Goal: Feedback & Contribution: Leave review/rating

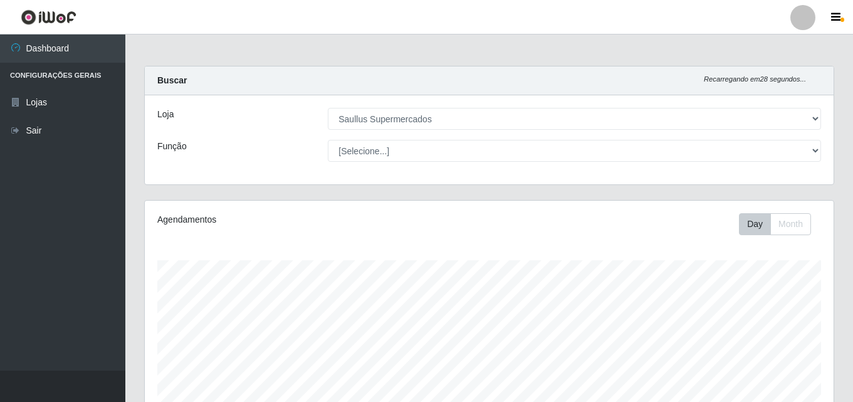
select select "423"
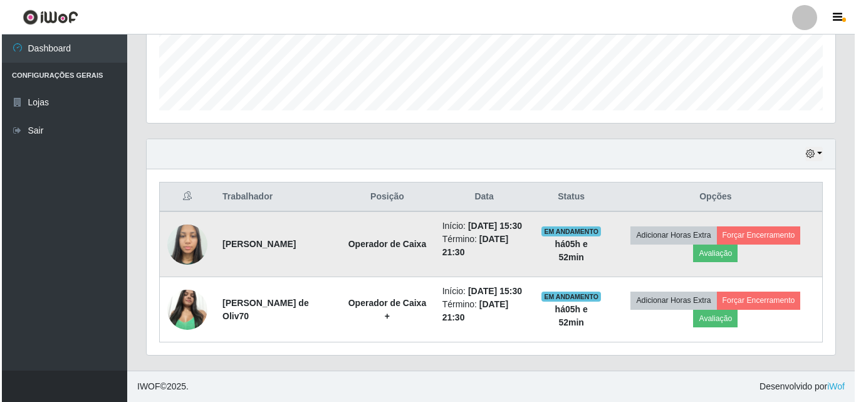
scroll to position [260, 689]
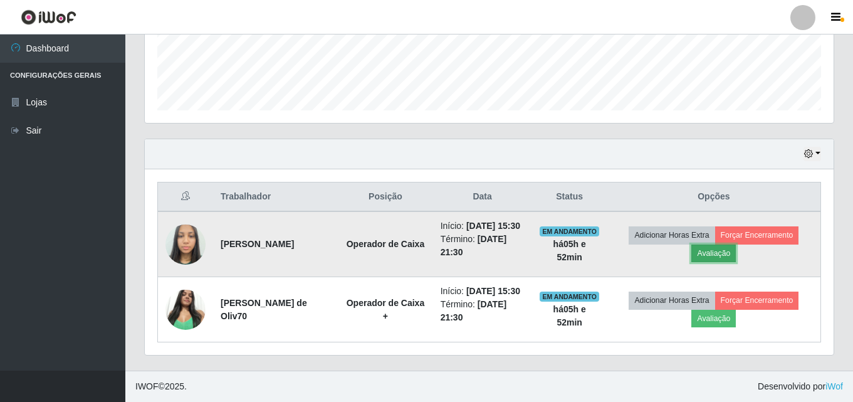
click at [736, 244] on button "Avaliação" at bounding box center [713, 253] width 45 height 18
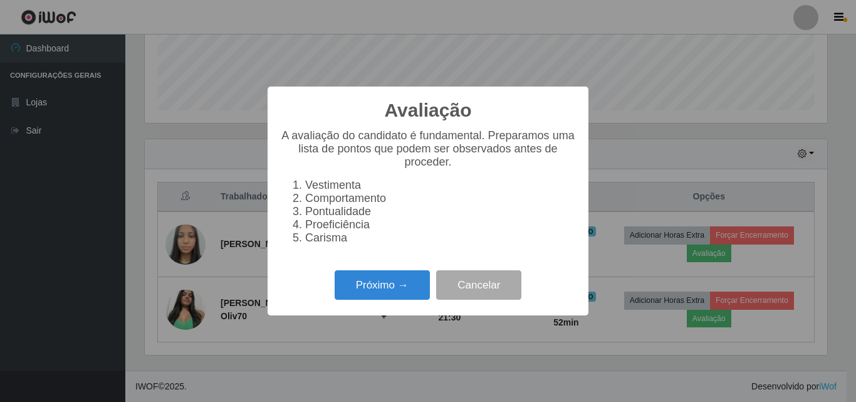
scroll to position [260, 683]
click at [358, 285] on button "Próximo →" at bounding box center [382, 284] width 95 height 29
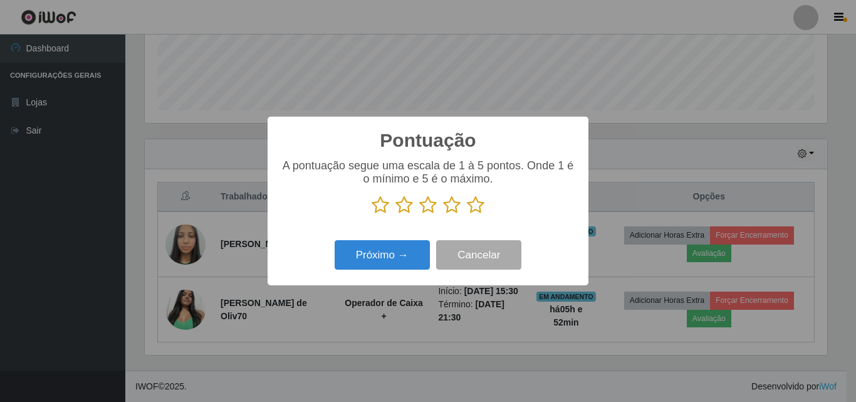
scroll to position [626545, 626122]
click at [471, 207] on icon at bounding box center [476, 205] width 18 height 19
click at [467, 214] on input "radio" at bounding box center [467, 214] width 0 height 0
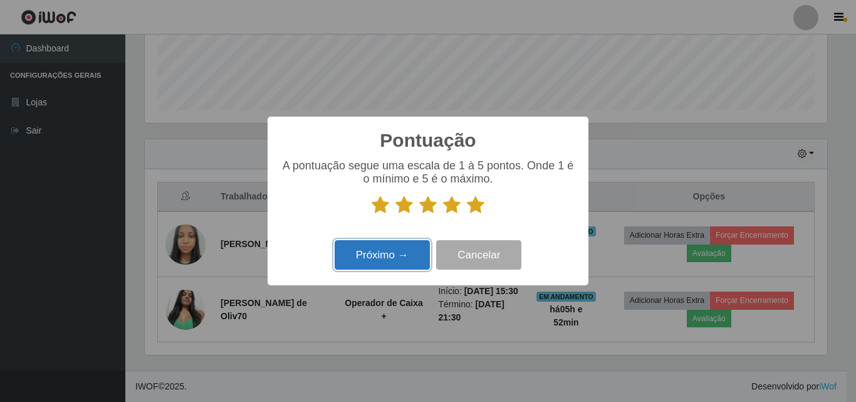
click at [414, 253] on button "Próximo →" at bounding box center [382, 254] width 95 height 29
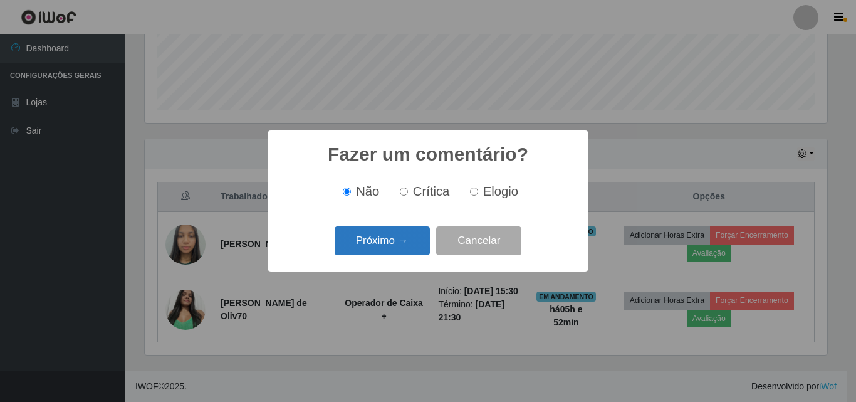
click at [416, 241] on button "Próximo →" at bounding box center [382, 240] width 95 height 29
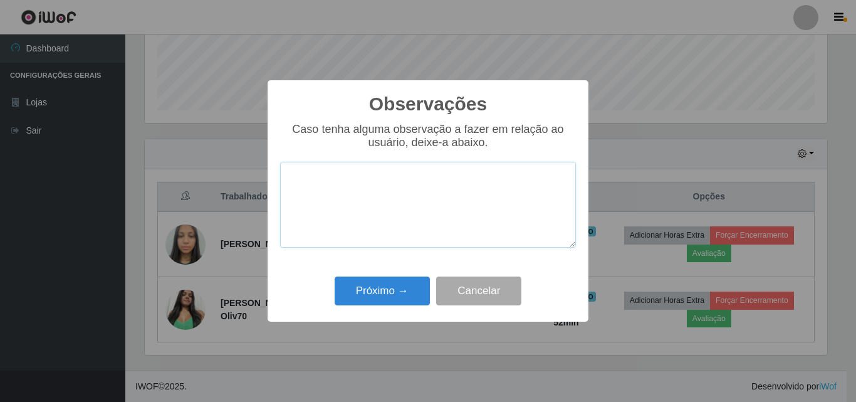
click at [387, 191] on textarea at bounding box center [428, 205] width 296 height 86
drag, startPoint x: 417, startPoint y: 184, endPoint x: 259, endPoint y: 181, distance: 157.4
click at [259, 181] on div "Observações × Caso tenha alguma observação a fazer em relação ao usuário, deixe…" at bounding box center [428, 201] width 856 height 402
type textarea "otima profissional"
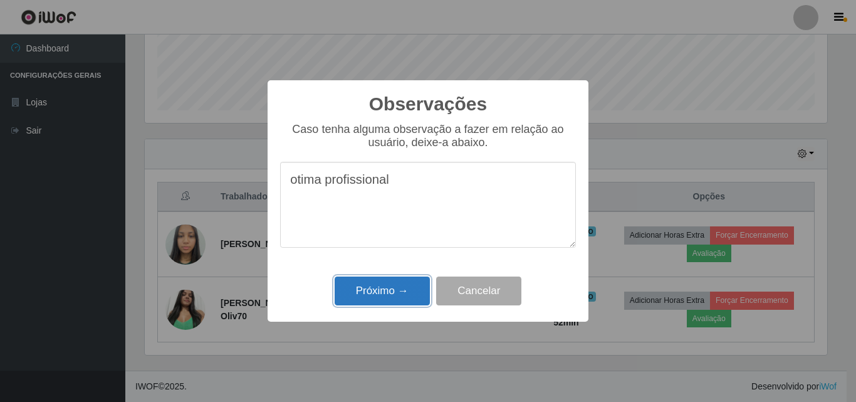
click at [355, 303] on button "Próximo →" at bounding box center [382, 290] width 95 height 29
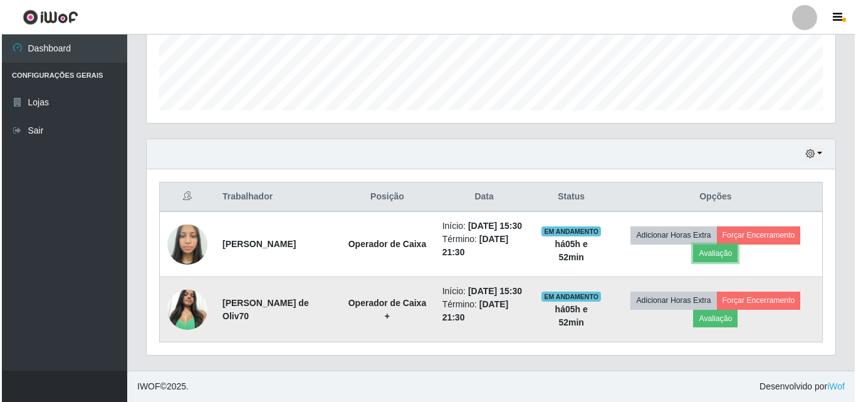
scroll to position [260, 689]
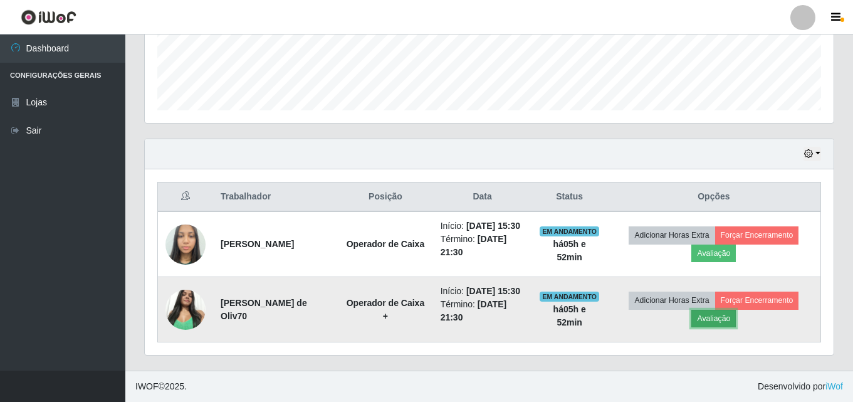
click at [736, 320] on button "Avaliação" at bounding box center [713, 319] width 45 height 18
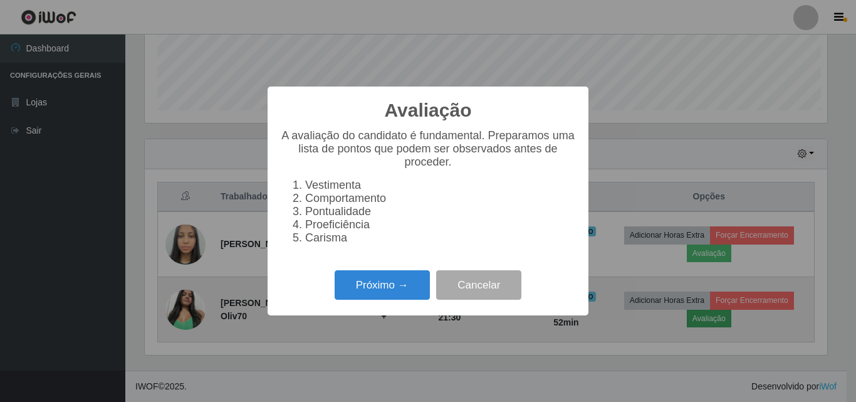
scroll to position [260, 683]
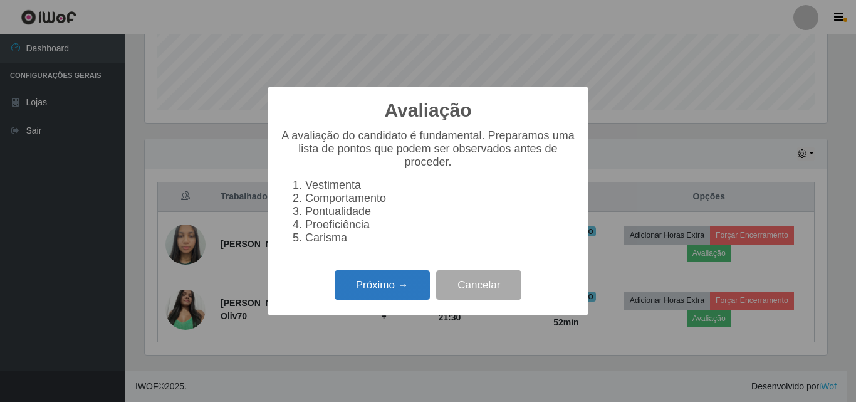
click at [385, 290] on button "Próximo →" at bounding box center [382, 284] width 95 height 29
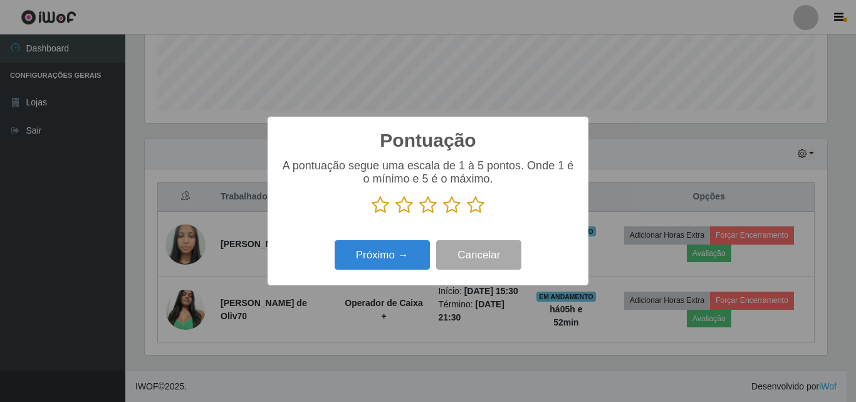
click at [478, 204] on icon at bounding box center [476, 205] width 18 height 19
click at [467, 214] on input "radio" at bounding box center [467, 214] width 0 height 0
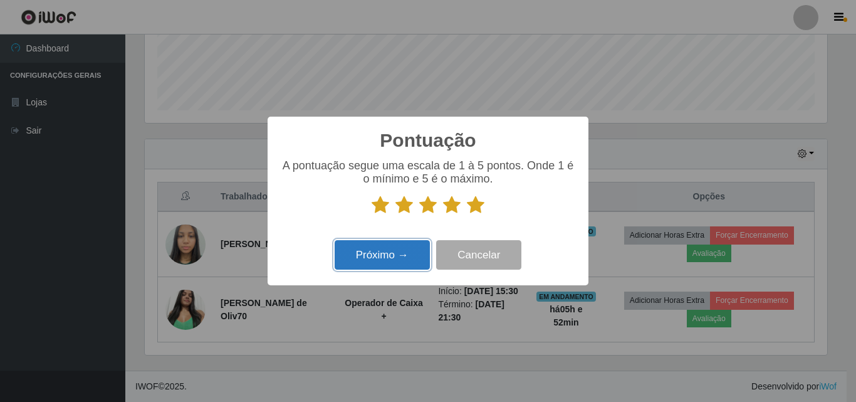
click at [377, 254] on button "Próximo →" at bounding box center [382, 254] width 95 height 29
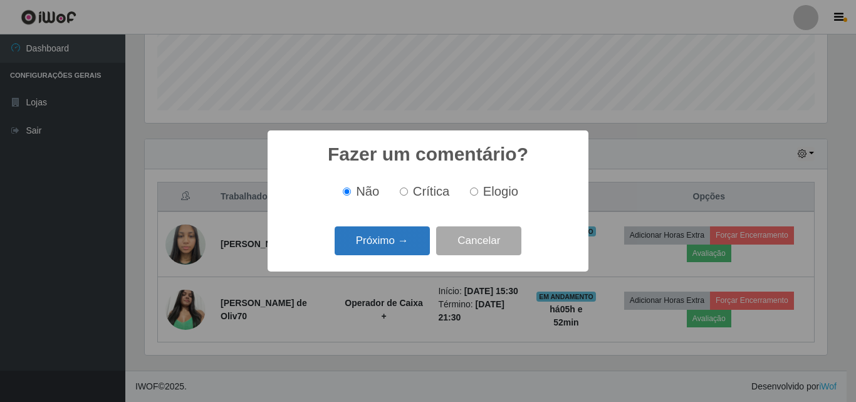
click at [370, 239] on button "Próximo →" at bounding box center [382, 240] width 95 height 29
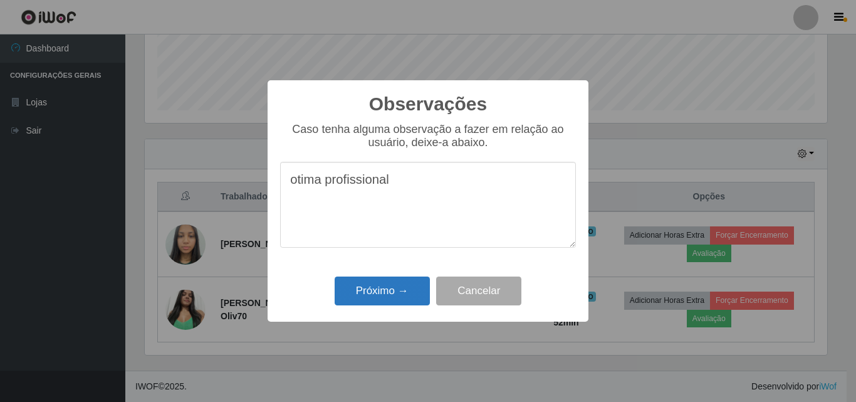
type textarea "otima profissional"
click at [367, 285] on button "Próximo →" at bounding box center [382, 290] width 95 height 29
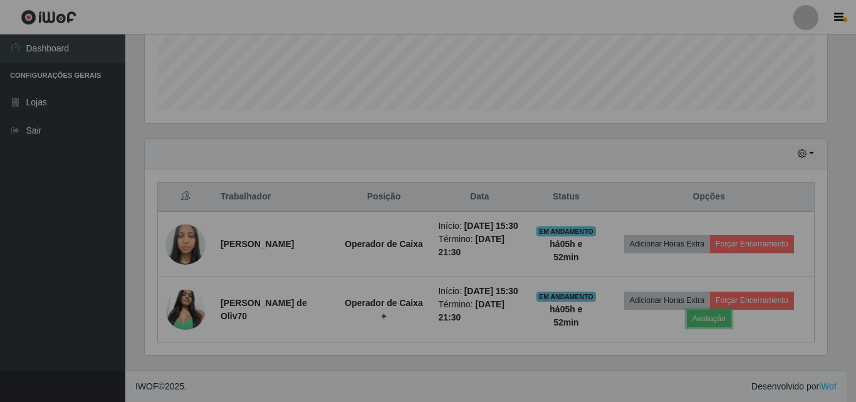
scroll to position [260, 689]
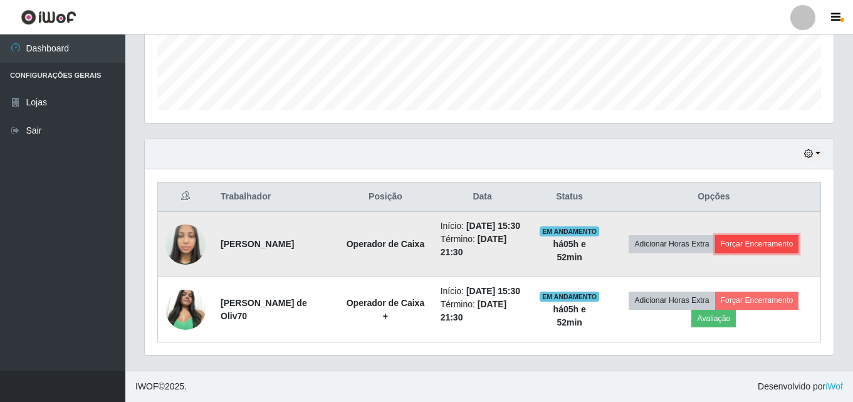
click at [762, 235] on button "Forçar Encerramento" at bounding box center [757, 244] width 84 height 18
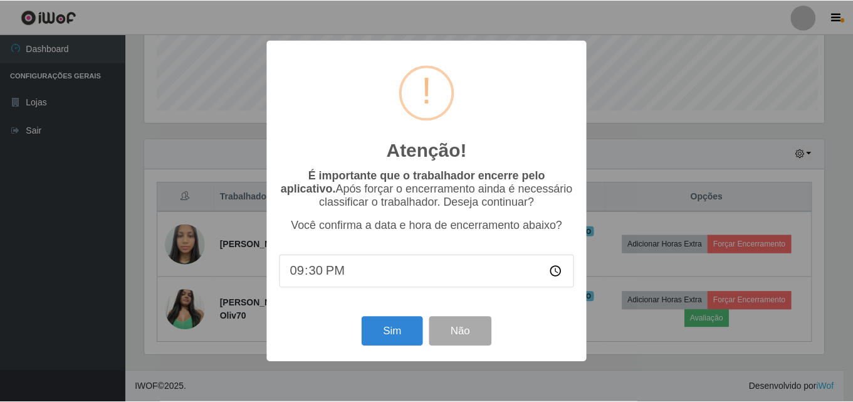
scroll to position [260, 683]
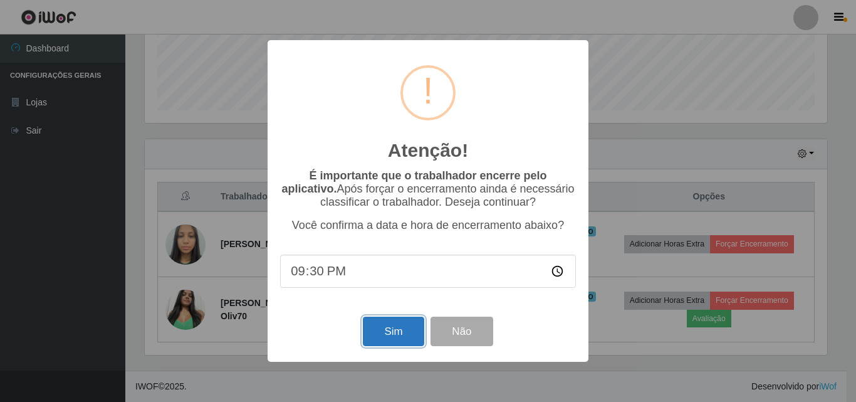
click at [406, 332] on button "Sim" at bounding box center [393, 331] width 61 height 29
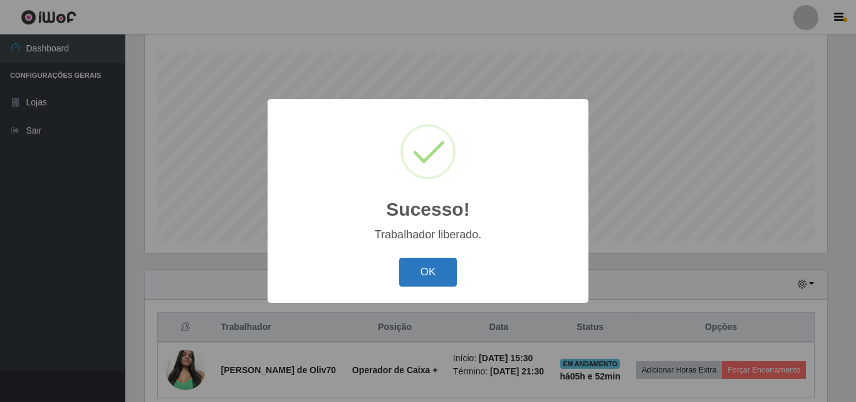
click at [452, 276] on button "OK" at bounding box center [428, 272] width 58 height 29
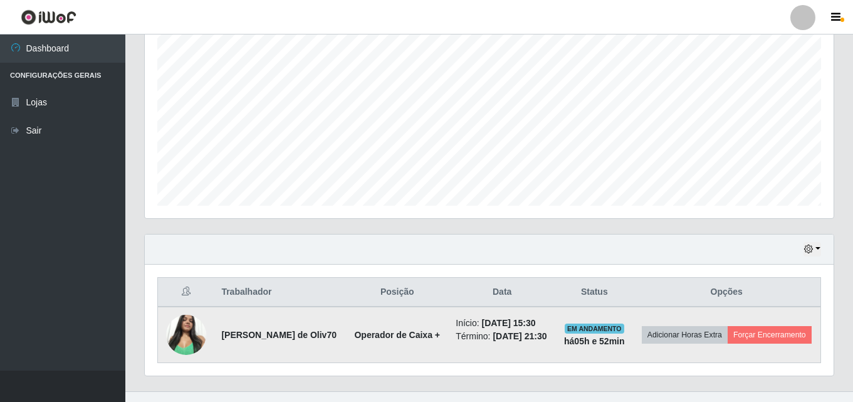
scroll to position [273, 0]
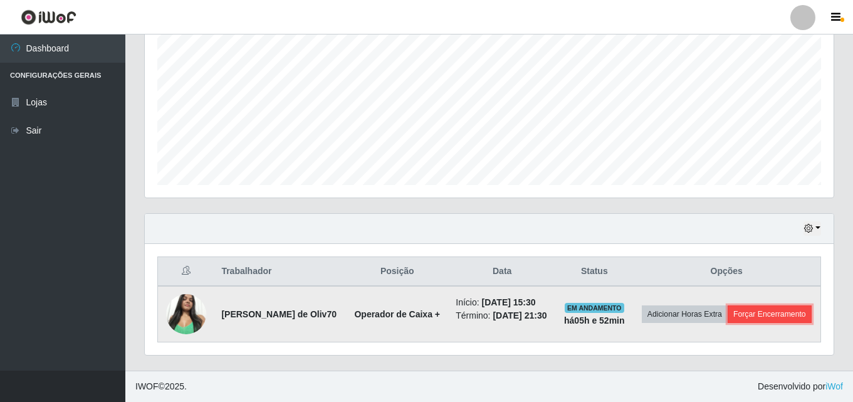
click at [752, 315] on button "Forçar Encerramento" at bounding box center [770, 314] width 84 height 18
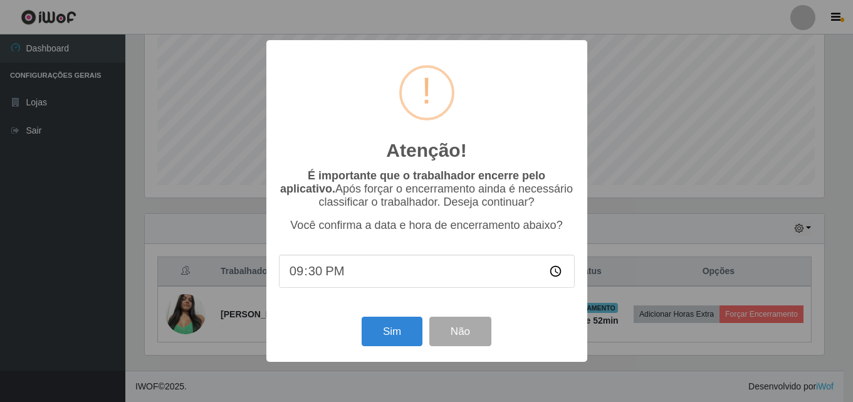
scroll to position [260, 683]
click at [391, 336] on button "Sim" at bounding box center [393, 331] width 61 height 29
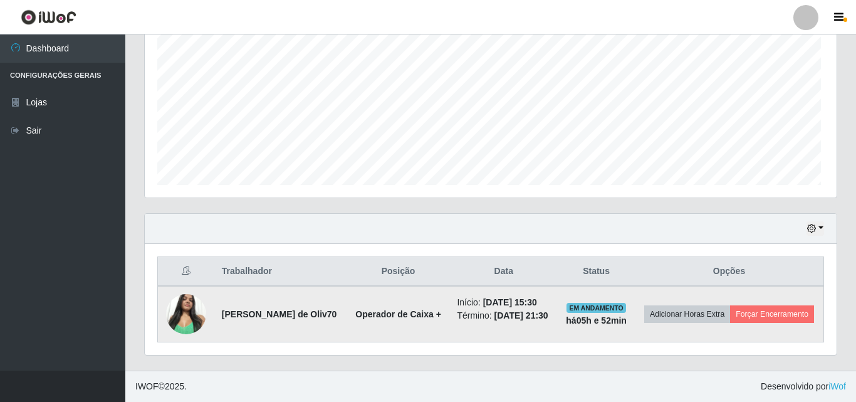
scroll to position [260, 689]
click at [728, 321] on button "Forçar Encerramento" at bounding box center [770, 314] width 84 height 18
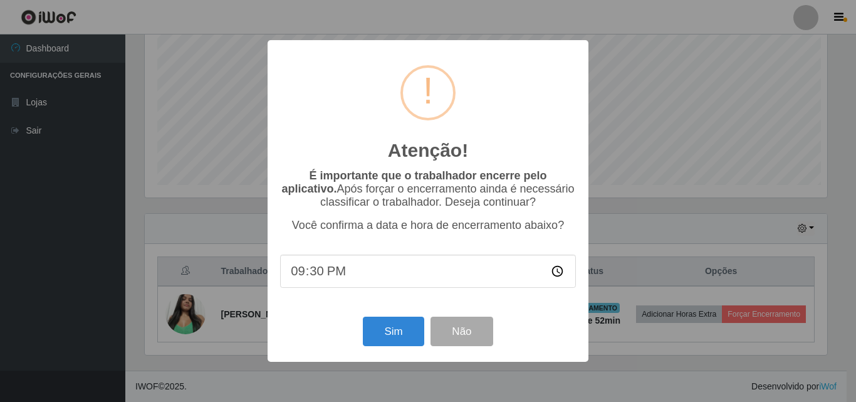
scroll to position [0, 0]
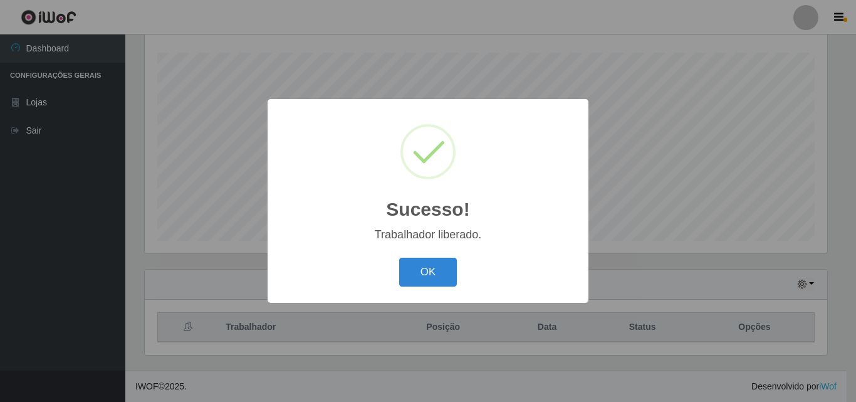
click at [382, 339] on div "Sucesso! × Trabalhador liberado. OK Cancel" at bounding box center [428, 201] width 856 height 402
